Goal: Use online tool/utility: Utilize a website feature to perform a specific function

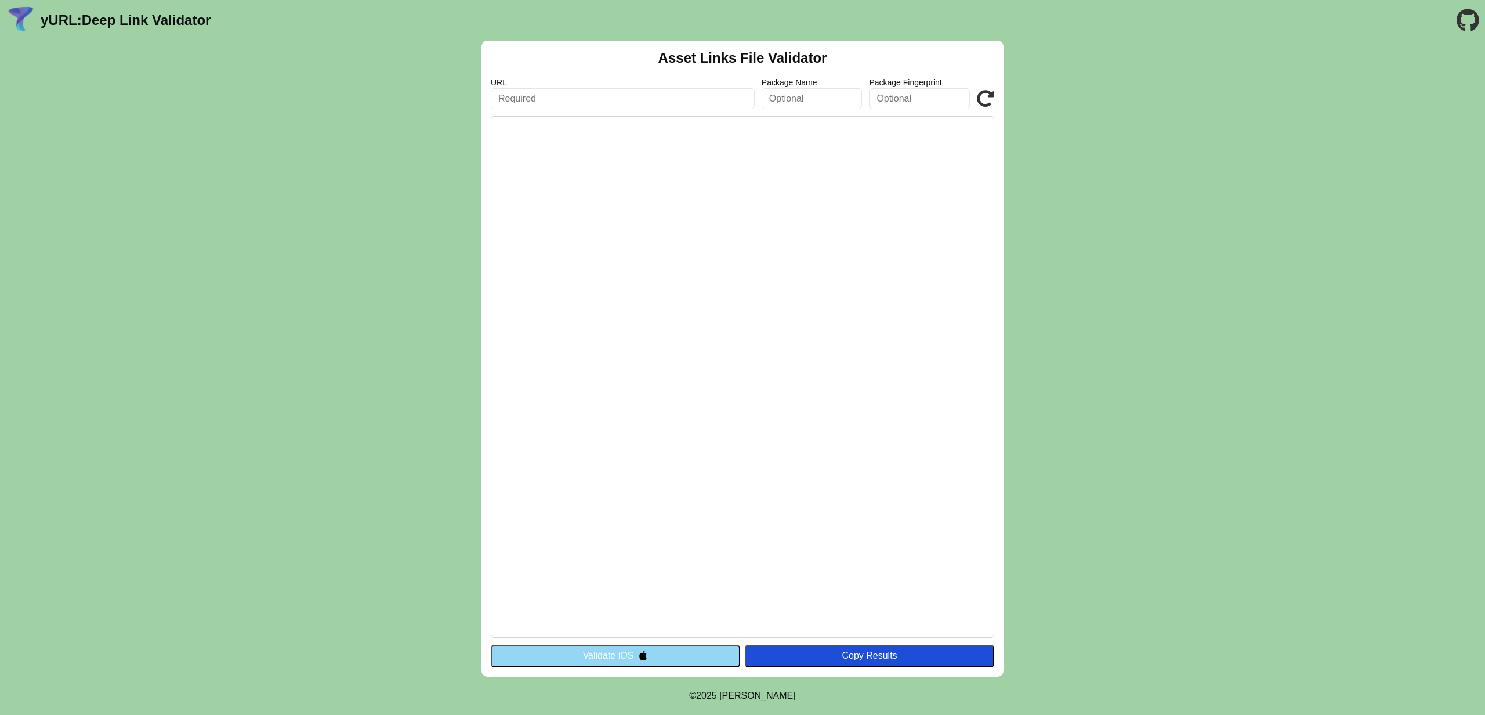
click at [624, 93] on input "text" at bounding box center [623, 98] width 264 height 21
type input "[DOMAIN_NAME]"
click at [666, 659] on button "Validate iOS" at bounding box center [615, 655] width 249 height 22
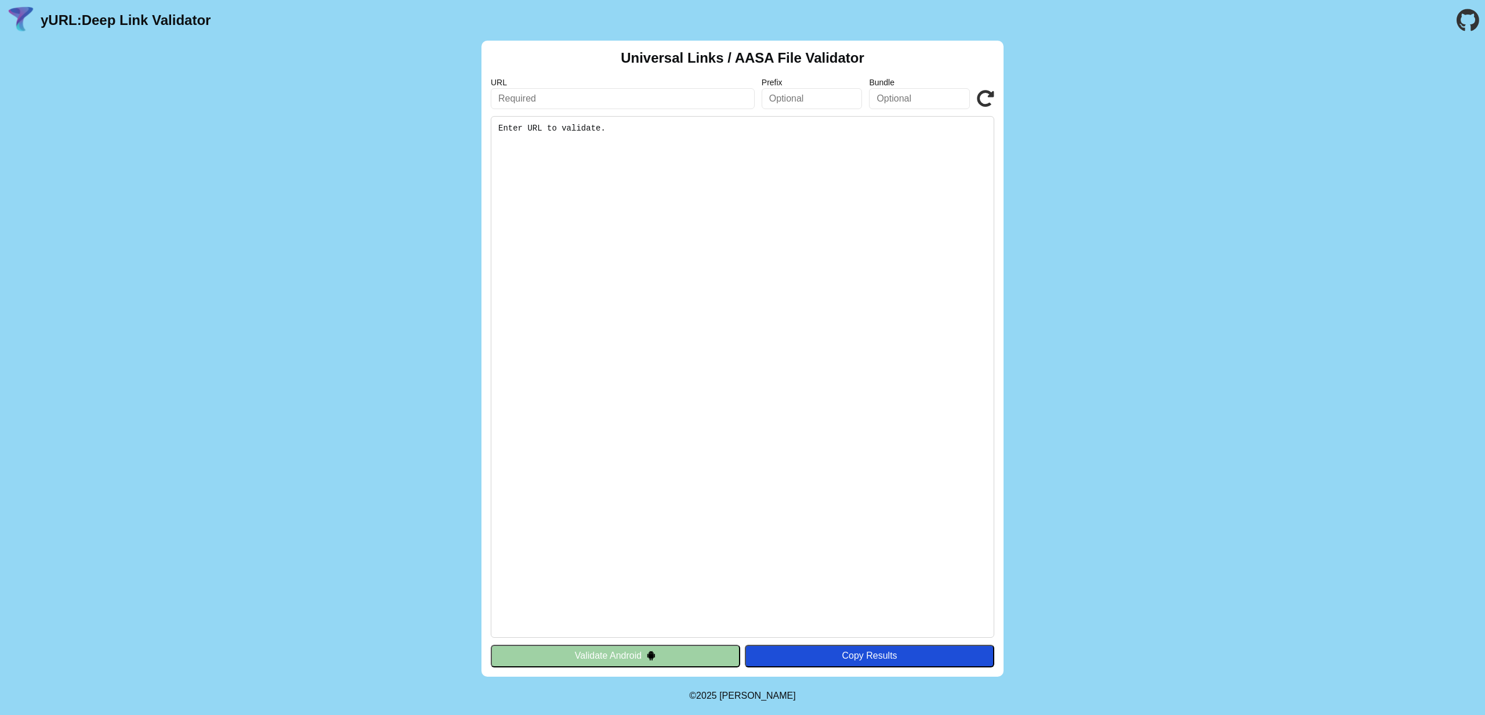
click at [596, 104] on input "text" at bounding box center [623, 98] width 264 height 21
type input "[DOMAIN_NAME]"
click button "Validate" at bounding box center [0, 0] width 0 height 0
click at [634, 78] on label "URL" at bounding box center [623, 82] width 264 height 9
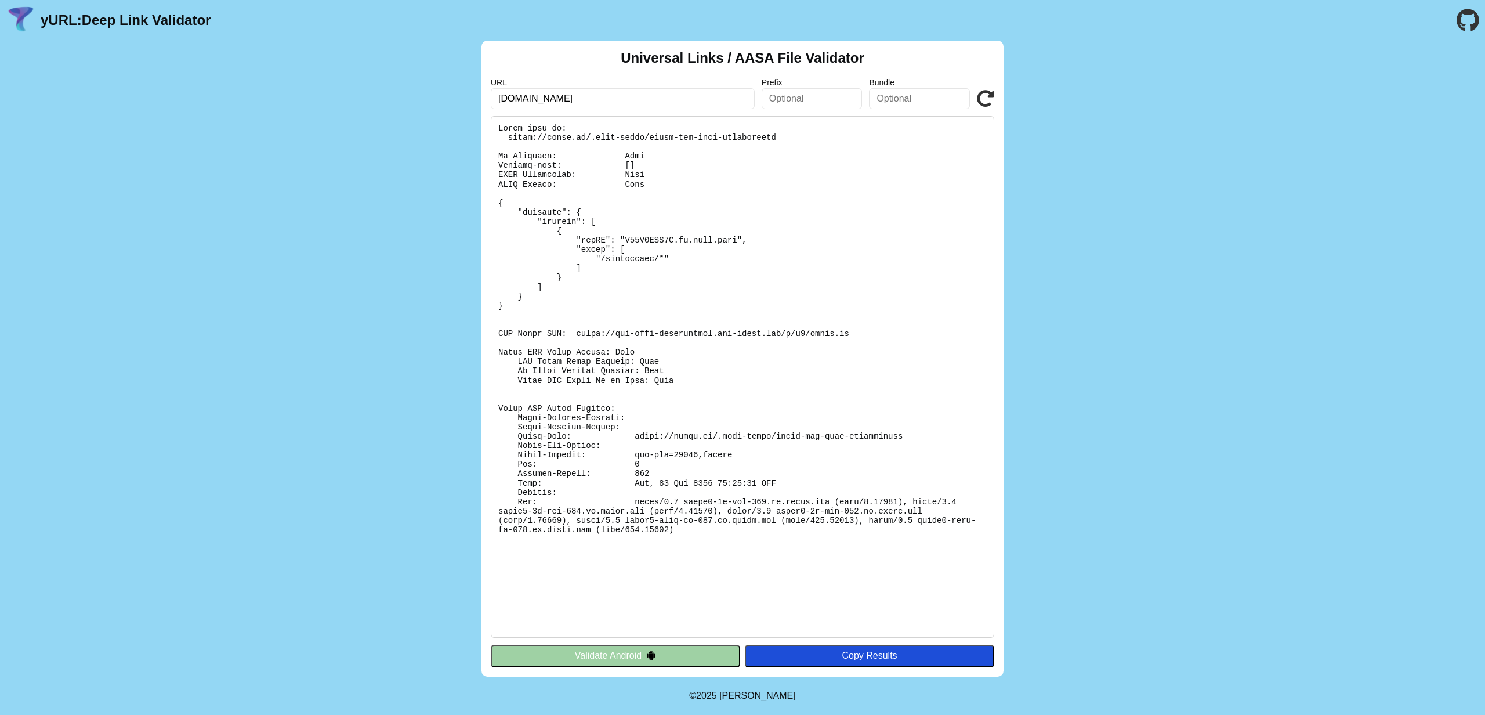
click at [625, 652] on button "Validate Android" at bounding box center [615, 655] width 249 height 22
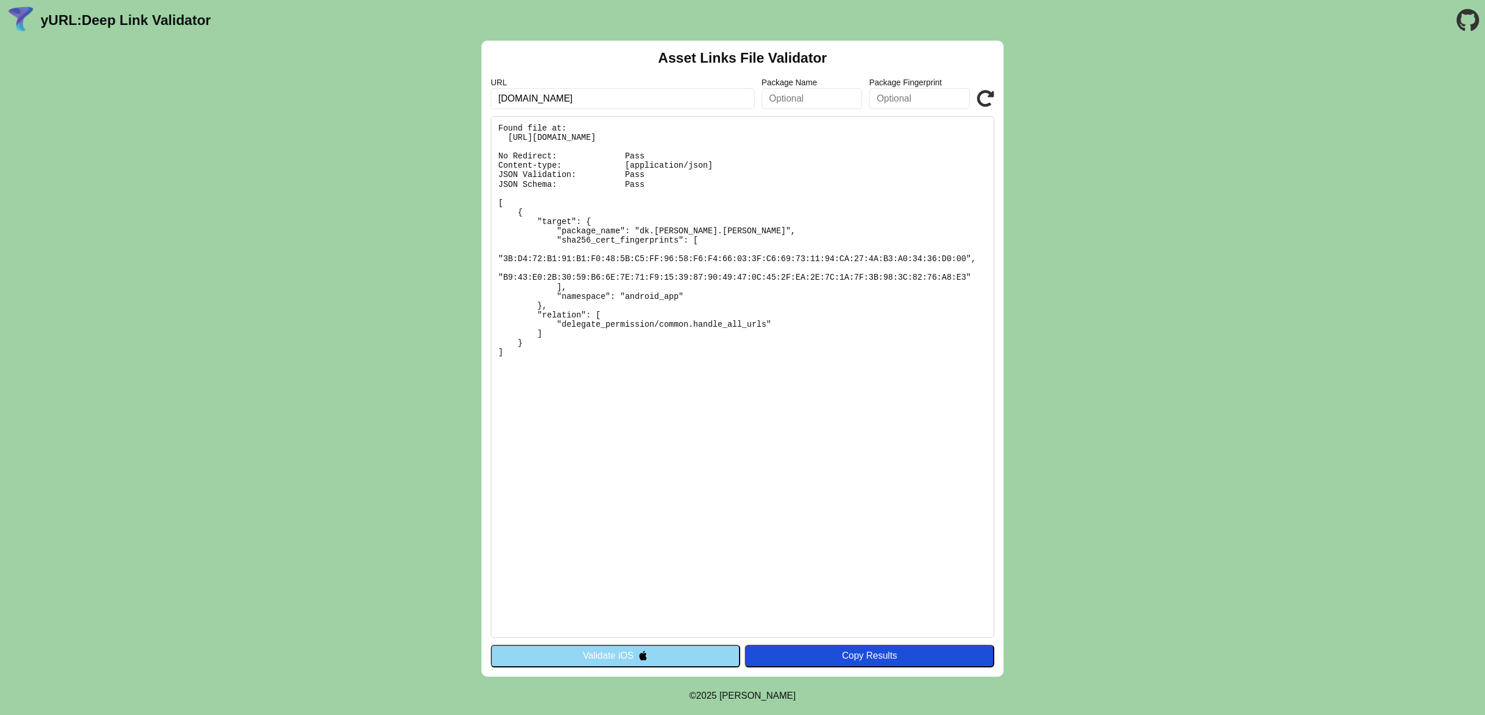
click at [625, 651] on button "Validate iOS" at bounding box center [615, 655] width 249 height 22
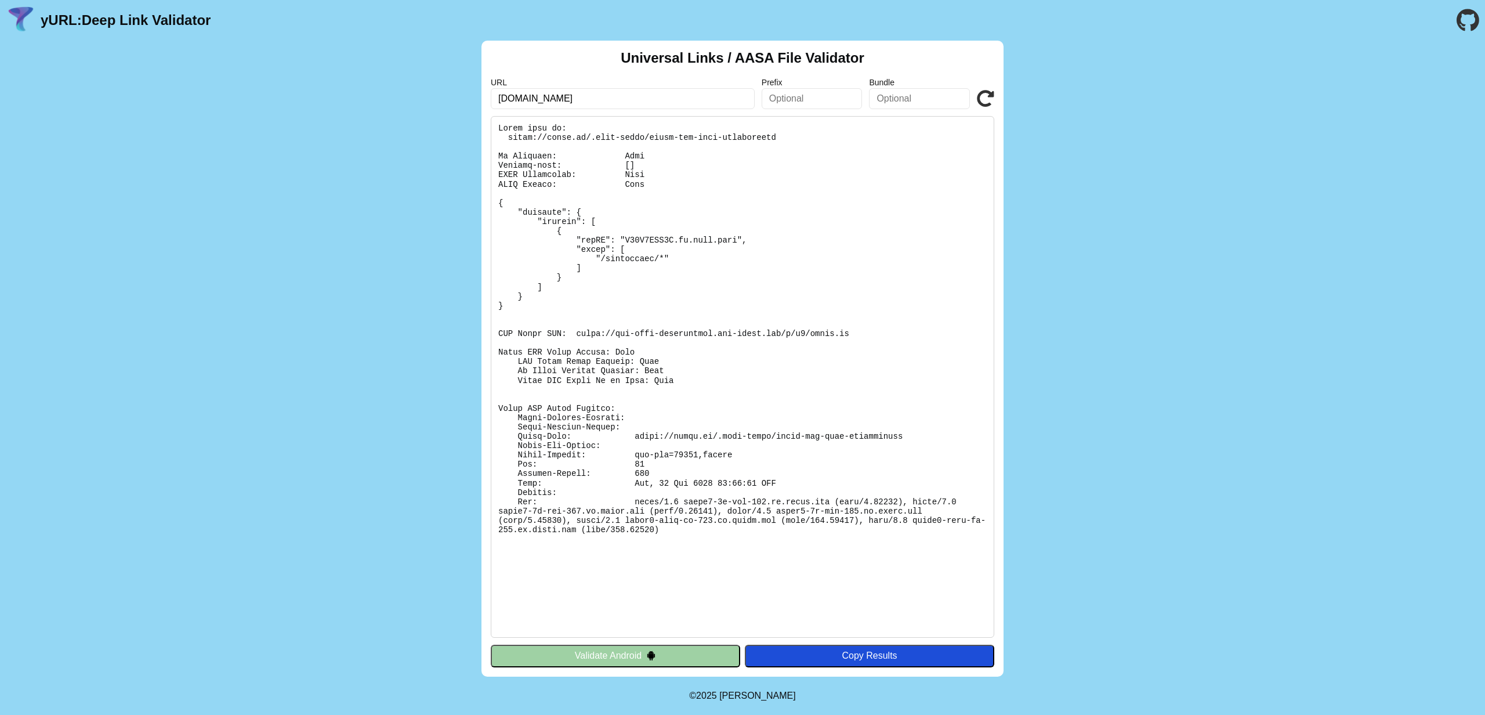
click at [327, 406] on div "Universal Links / AASA File Validator URL [DOMAIN_NAME] Prefix Bundle Validate …" at bounding box center [742, 359] width 1485 height 636
